Goal: Download file/media

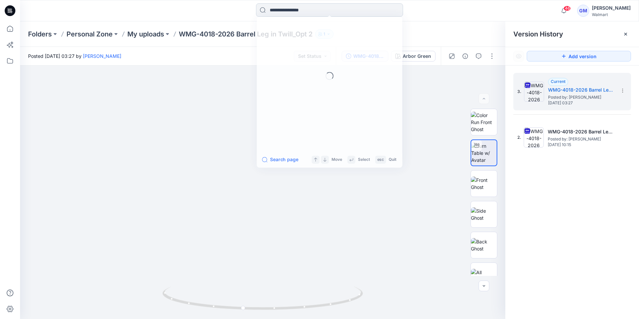
click at [275, 9] on input at bounding box center [329, 9] width 147 height 13
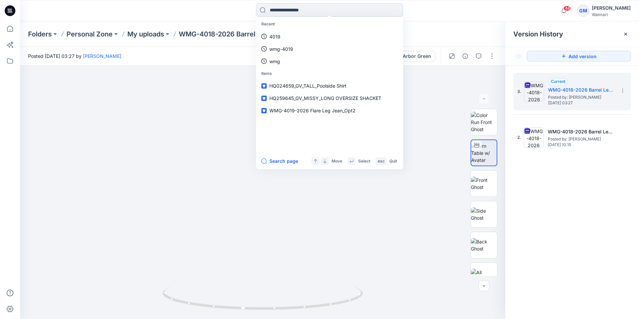
paste input "**********"
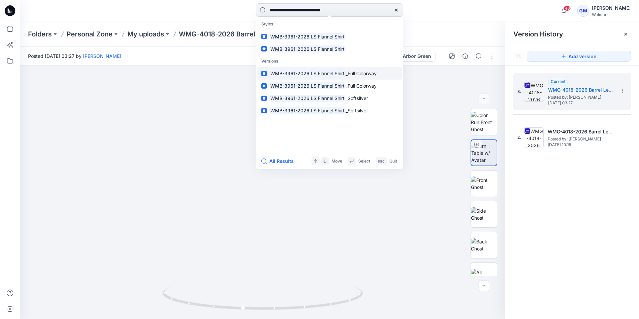
type input "**********"
click at [312, 74] on mark "WMB-3961-2026 LS Flannel Shirt" at bounding box center [307, 73] width 76 height 8
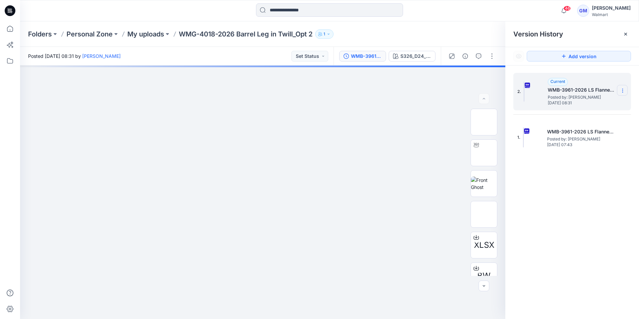
click at [623, 89] on icon at bounding box center [622, 90] width 5 height 5
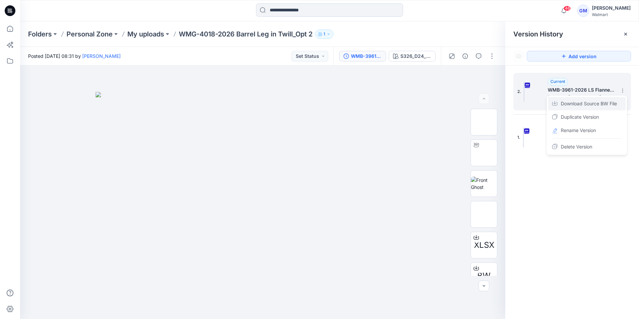
click at [596, 103] on span "Download Source BW File" at bounding box center [589, 104] width 56 height 8
click at [438, 34] on div "Folders Personal Zone My uploads WMG-4018-2026 Barrel Leg in Twill_Opt 2 1" at bounding box center [303, 33] width 550 height 9
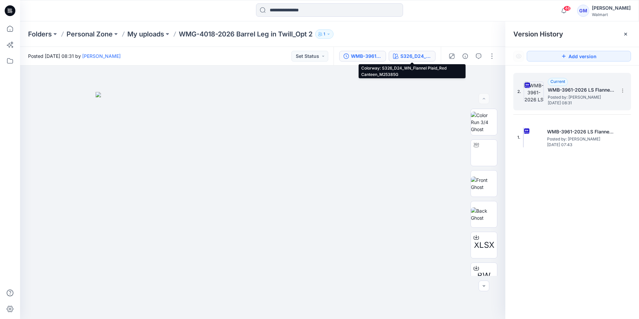
click at [418, 58] on div "S326_D24_WN_Flannel Plaid_Red Canteen_M25385G" at bounding box center [415, 55] width 31 height 7
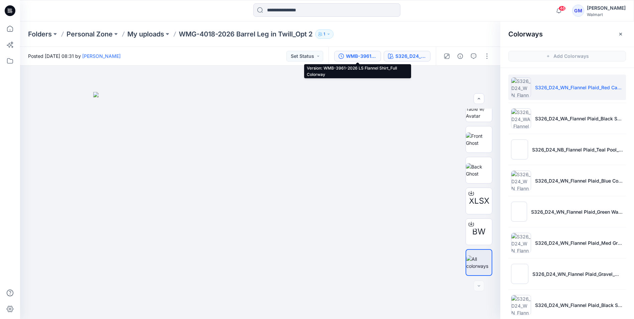
click at [361, 57] on div "WMB-3961-2026 LS Flannel Shirt_Full Colorway" at bounding box center [361, 55] width 31 height 7
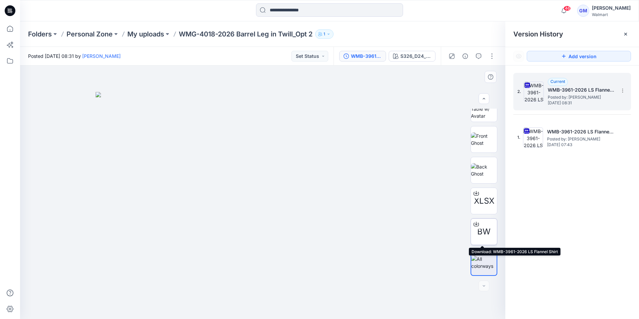
click at [473, 223] on icon at bounding box center [475, 223] width 5 height 5
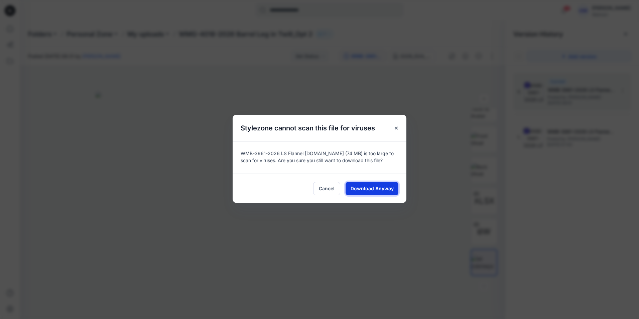
click at [384, 187] on span "Download Anyway" at bounding box center [371, 188] width 43 height 7
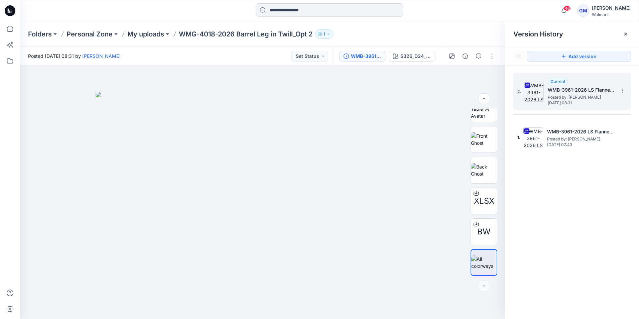
click at [433, 31] on div "Folders Personal Zone My uploads WMG-4018-2026 Barrel Leg in Twill_Opt 2 1" at bounding box center [303, 33] width 550 height 9
click at [276, 7] on input at bounding box center [329, 9] width 147 height 13
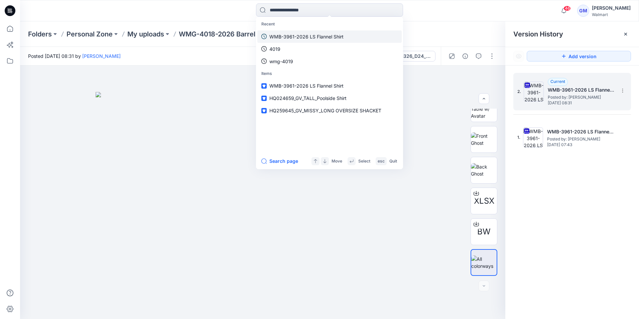
click at [293, 37] on p "WMB-3961-2026 LS Flannel Shirt" at bounding box center [306, 36] width 74 height 7
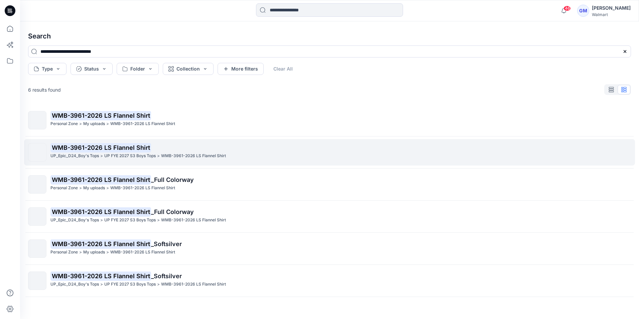
click at [116, 154] on p "UP FYE 2027 S3 Boys Tops" at bounding box center [129, 155] width 51 height 7
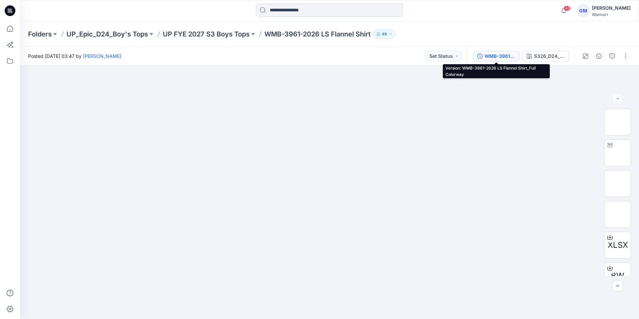
click at [502, 59] on div "WMB-3961-2026 LS Flannel Shirt_Full Colorway" at bounding box center [499, 55] width 31 height 7
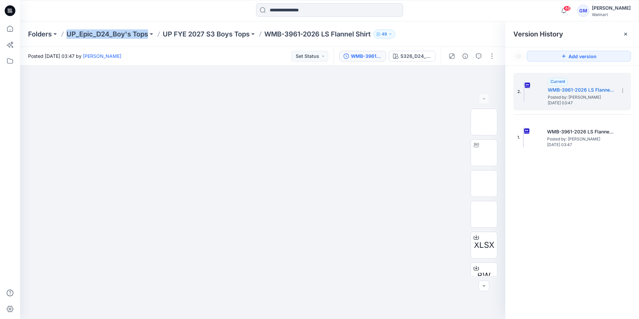
drag, startPoint x: 66, startPoint y: 35, endPoint x: 149, endPoint y: 39, distance: 83.3
click at [149, 39] on div "Folders UP_Epic_D24_Boy's Tops UP FYE 2027 S3 Boys Tops WMB-3961-2026 LS Flanne…" at bounding box center [329, 33] width 619 height 25
copy div "UP_Epic_D24_Boy's Tops"
click at [165, 42] on div "Folders UP_Epic_D24_Boy's Tops UP FYE 2027 S3 Boys Tops WMB-3961-2026 LS Flanne…" at bounding box center [329, 33] width 619 height 25
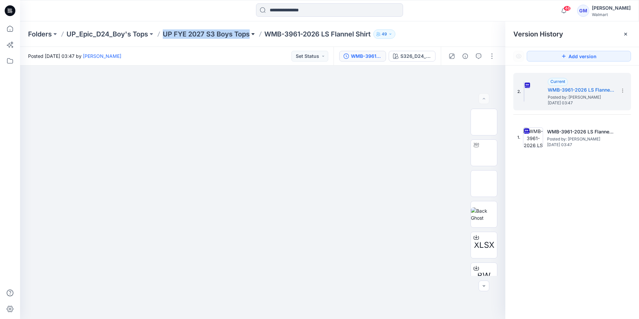
drag, startPoint x: 163, startPoint y: 34, endPoint x: 255, endPoint y: 34, distance: 91.5
click at [255, 34] on div "Folders UP_Epic_D24_Boy's Tops UP FYE 2027 S3 Boys Tops WMB-3961-2026 LS Flanne…" at bounding box center [303, 33] width 550 height 9
copy div "UP FYE 2027 S3 Boys Tops"
